Goal: Information Seeking & Learning: Find specific fact

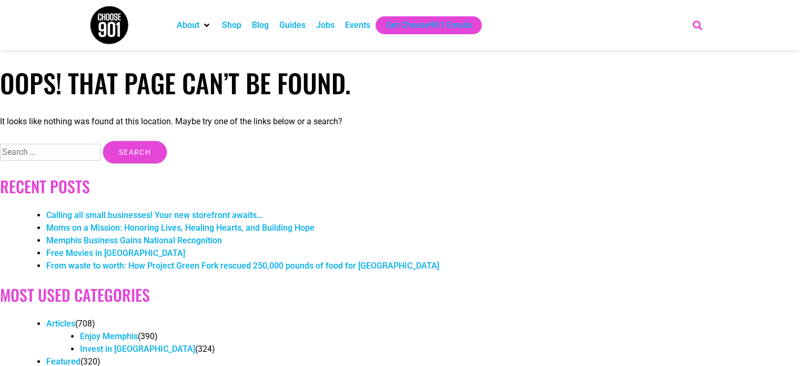
click at [693, 25] on icon "Search" at bounding box center [697, 24] width 17 height 17
type input "happy hour"
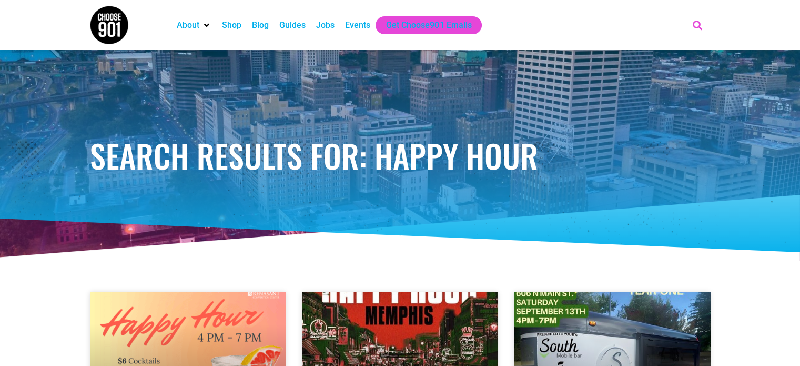
click at [697, 27] on icon "Search" at bounding box center [697, 24] width 17 height 17
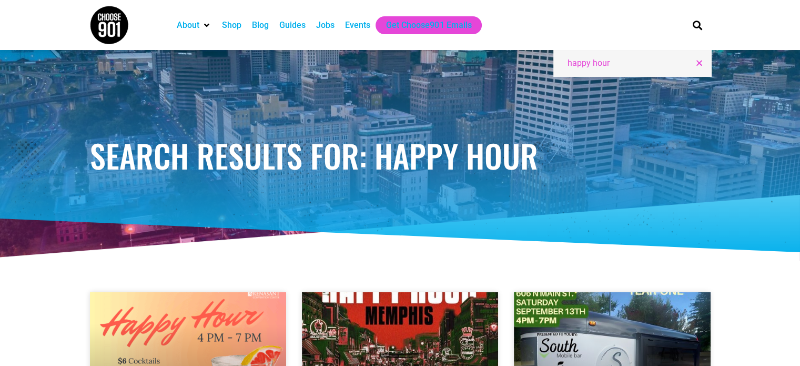
click at [627, 71] on div "Search happy hour" at bounding box center [633, 63] width 158 height 26
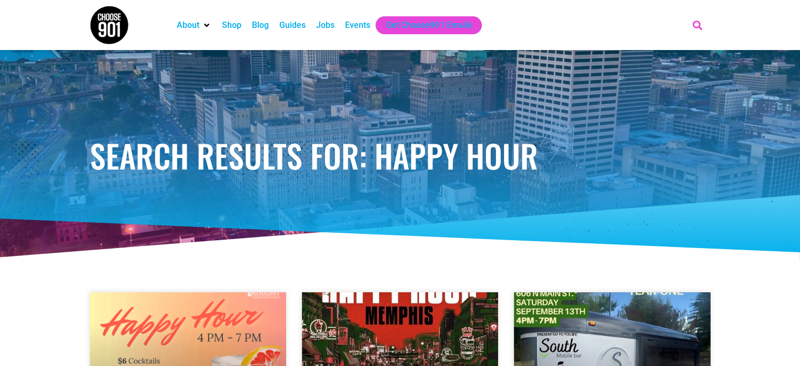
click at [701, 21] on icon "Search" at bounding box center [697, 24] width 17 height 17
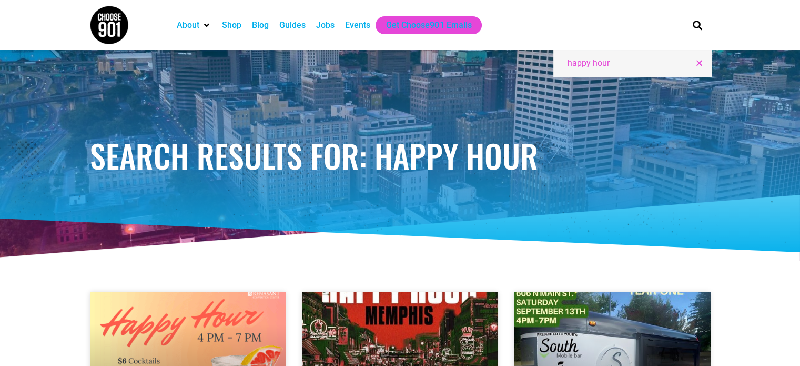
click at [638, 61] on input "happy hour" at bounding box center [628, 63] width 123 height 13
type input "happy hour guide"
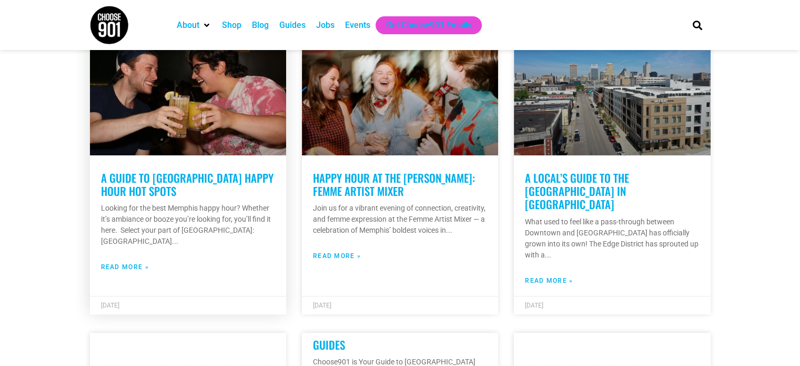
scroll to position [263, 0]
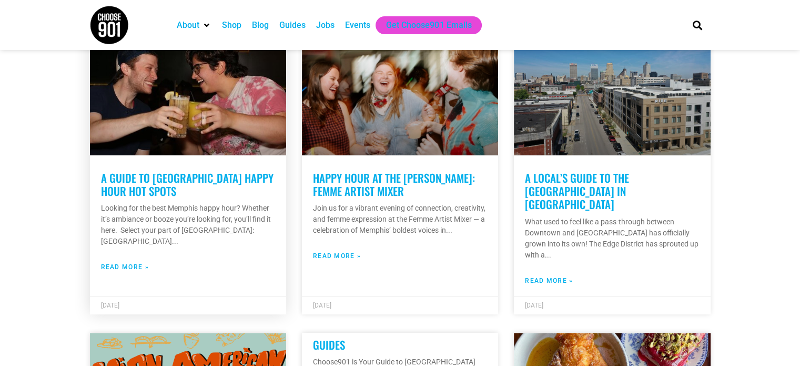
click at [153, 176] on link "A Guide to [GEOGRAPHIC_DATA] Happy Hour Hot Spots" at bounding box center [187, 183] width 173 height 29
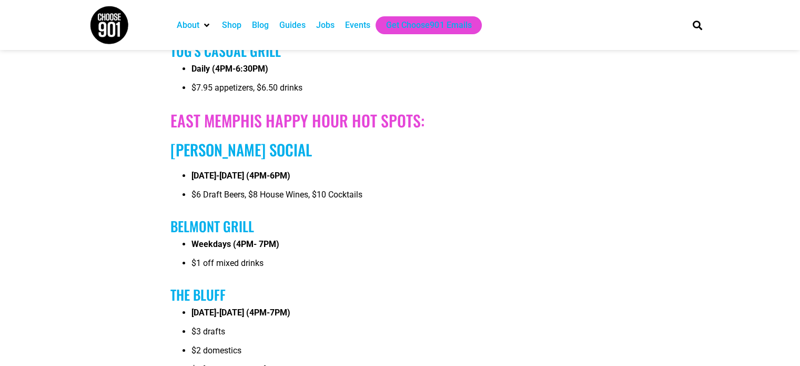
scroll to position [3943, 0]
